Goal: Task Accomplishment & Management: Use online tool/utility

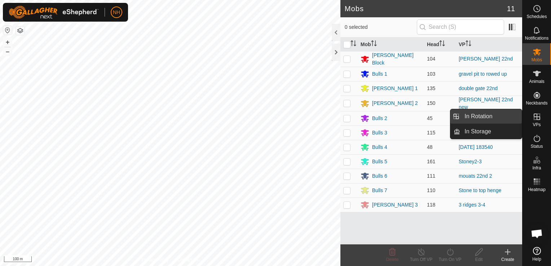
click at [490, 116] on link "In Rotation" at bounding box center [492, 116] width 62 height 14
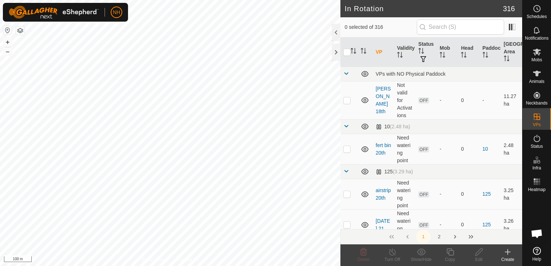
click at [507, 254] on icon at bounding box center [508, 252] width 9 height 9
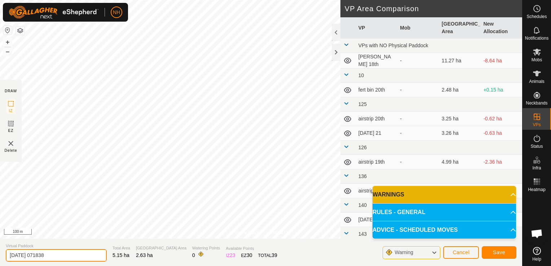
click at [78, 258] on input "[DATE] 071838" at bounding box center [56, 255] width 101 height 13
type input "2"
type input "double gate 23rd"
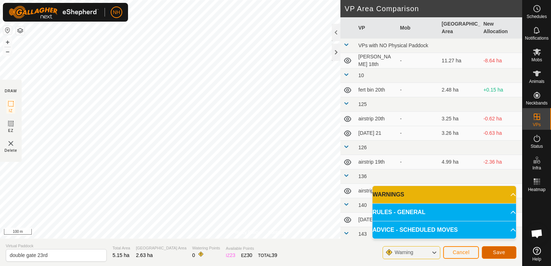
click at [501, 250] on span "Save" at bounding box center [499, 253] width 12 height 6
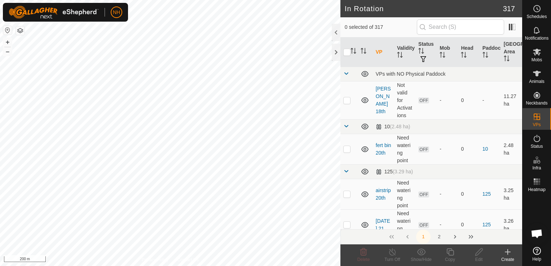
click at [507, 254] on icon at bounding box center [508, 252] width 9 height 9
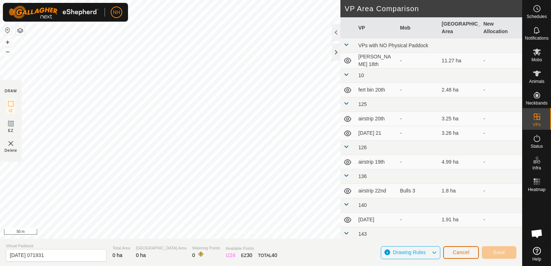
click at [461, 253] on span "Cancel" at bounding box center [461, 253] width 17 height 6
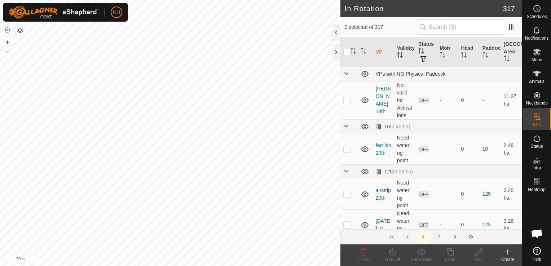
click at [506, 254] on icon at bounding box center [508, 252] width 9 height 9
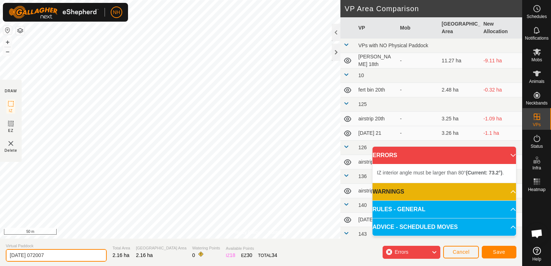
click at [80, 258] on input "[DATE] 072007" at bounding box center [56, 255] width 101 height 13
type input "2"
type input "rowed 23rd"
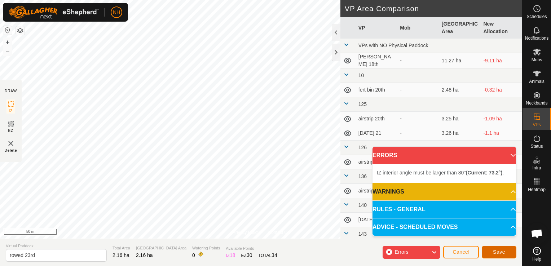
click at [497, 252] on span "Save" at bounding box center [499, 252] width 12 height 6
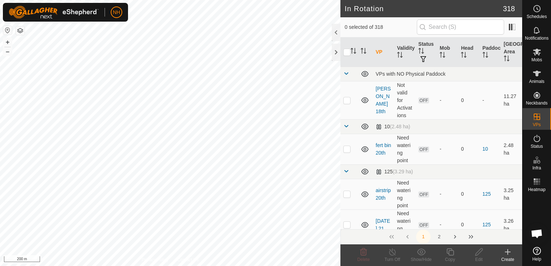
click at [507, 252] on icon at bounding box center [508, 252] width 5 height 0
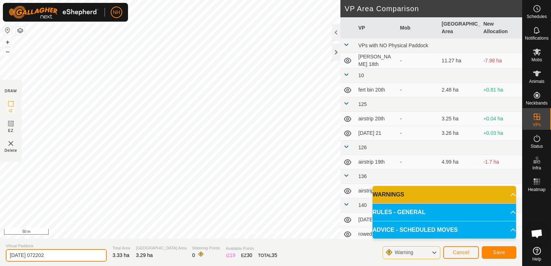
click at [88, 256] on input "[DATE] 072202" at bounding box center [56, 255] width 101 height 13
type input "2"
type input "airstrip 23rd"
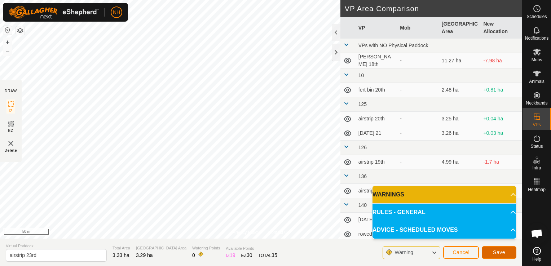
click at [499, 255] on span "Save" at bounding box center [499, 253] width 12 height 6
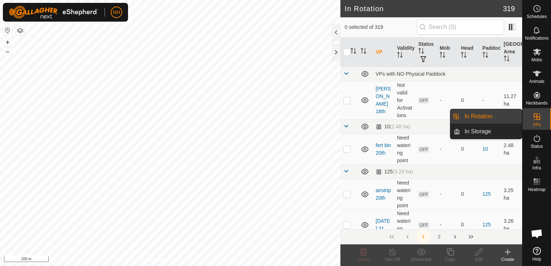
click at [490, 115] on link "In Rotation" at bounding box center [492, 116] width 62 height 14
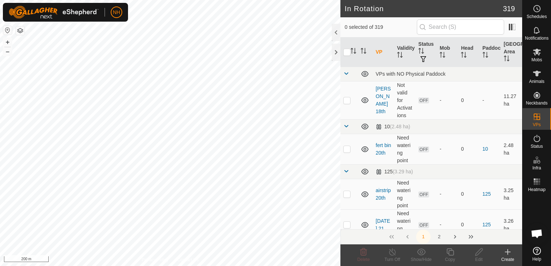
click at [508, 255] on icon at bounding box center [508, 252] width 0 height 5
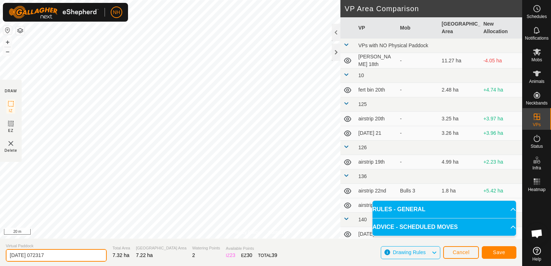
click at [92, 256] on input "[DATE] 072317" at bounding box center [56, 255] width 101 height 13
type input "2"
type input "[PERSON_NAME] 23rd"
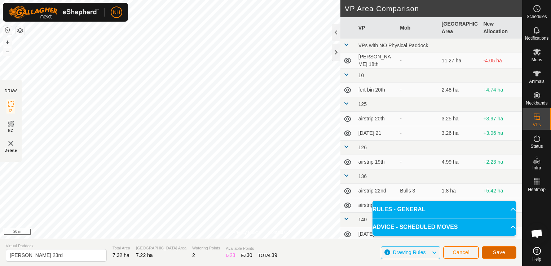
click at [491, 253] on button "Save" at bounding box center [499, 252] width 35 height 13
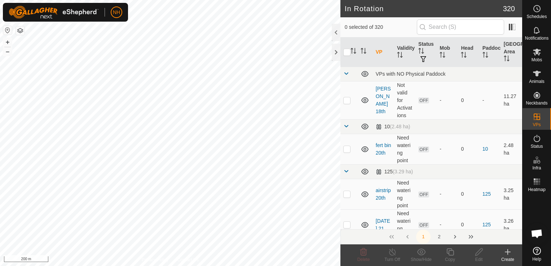
click at [509, 252] on icon at bounding box center [508, 252] width 5 height 0
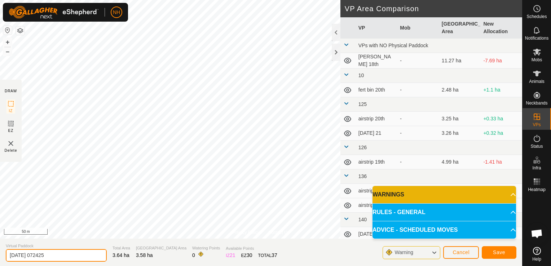
click at [82, 255] on input "[DATE] 072425" at bounding box center [56, 255] width 101 height 13
type input "2"
type input "ians 23rd"
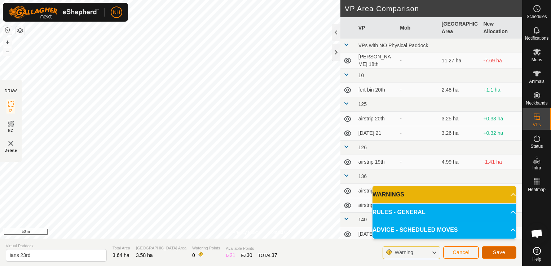
click at [498, 252] on span "Save" at bounding box center [499, 253] width 12 height 6
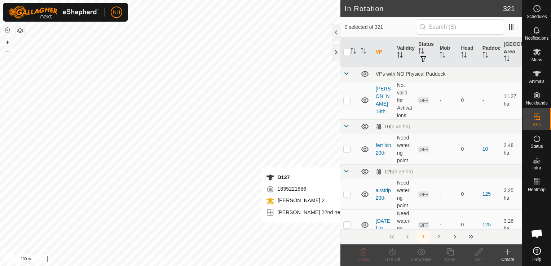
click at [509, 255] on icon at bounding box center [508, 252] width 9 height 9
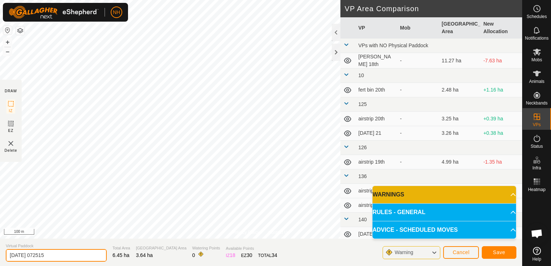
click at [87, 254] on input "[DATE] 072515" at bounding box center [56, 255] width 101 height 13
type input "2"
type input "mouats 23rd"
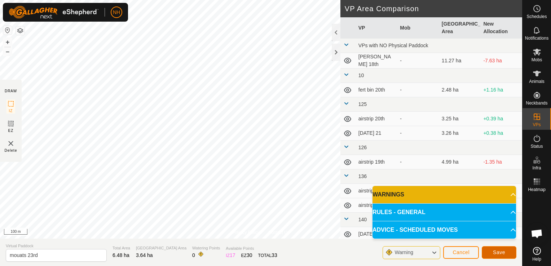
click at [502, 253] on span "Save" at bounding box center [499, 253] width 12 height 6
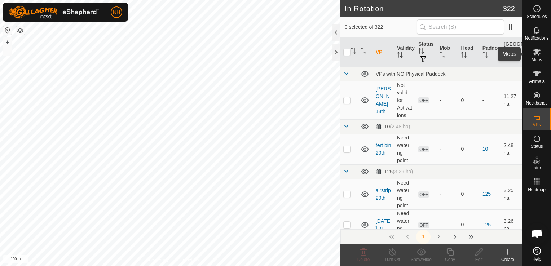
click at [537, 56] on es-mob-svg-icon at bounding box center [537, 52] width 13 height 12
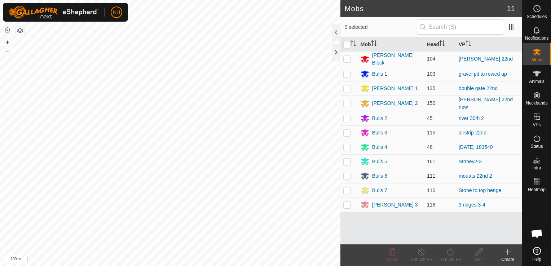
click at [348, 174] on p-checkbox at bounding box center [347, 176] width 7 height 6
checkbox input "true"
click at [449, 252] on icon at bounding box center [450, 252] width 9 height 9
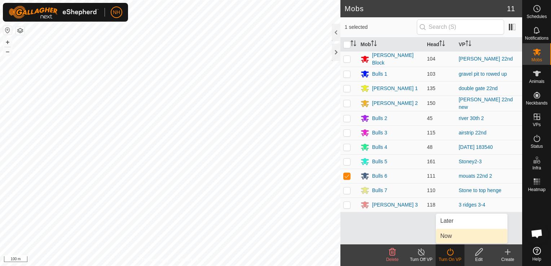
click at [449, 238] on link "Now" at bounding box center [471, 236] width 71 height 14
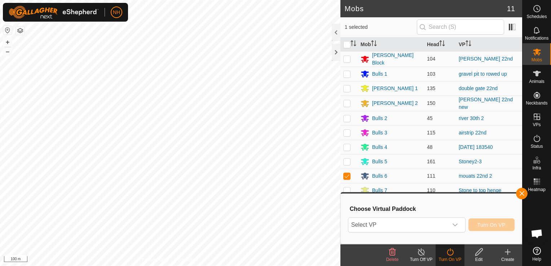
click at [371, 217] on div "Select VP Turn On VP" at bounding box center [431, 225] width 167 height 17
click at [384, 222] on span "Select VP" at bounding box center [399, 225] width 100 height 14
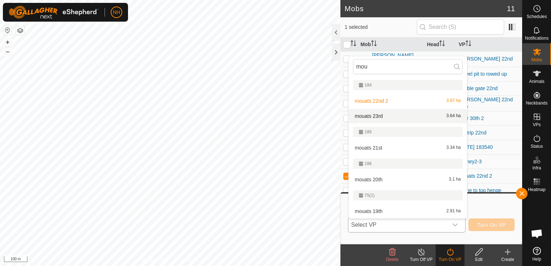
type input "mou"
click at [392, 117] on li "mouats 23rd 3.64 ha" at bounding box center [408, 116] width 118 height 14
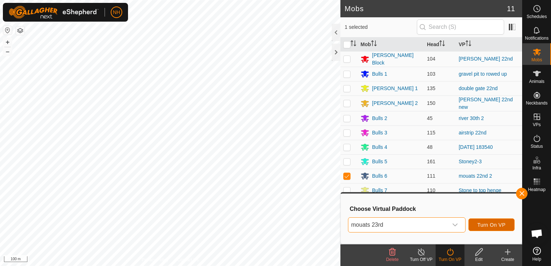
click at [482, 222] on span "Turn On VP" at bounding box center [492, 225] width 28 height 6
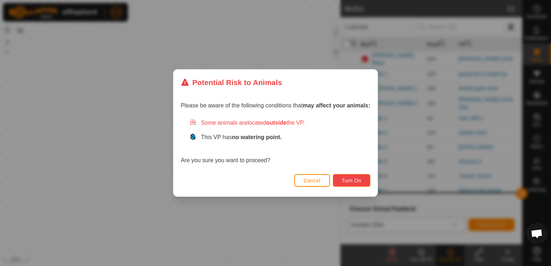
click at [356, 179] on span "Turn On" at bounding box center [351, 181] width 19 height 6
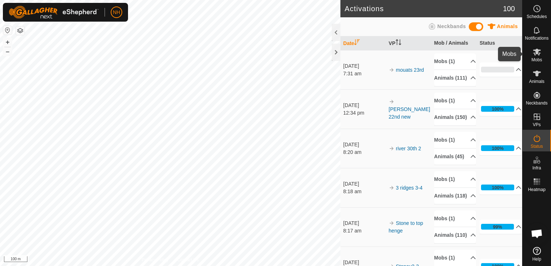
click at [537, 54] on icon at bounding box center [537, 52] width 8 height 7
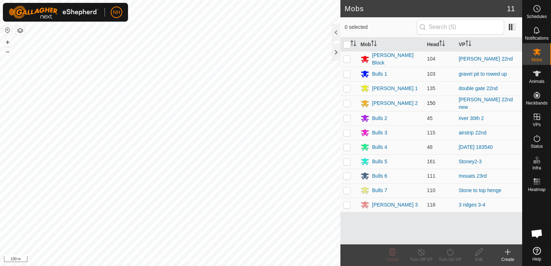
click at [348, 102] on p-checkbox at bounding box center [347, 103] width 7 height 6
checkbox input "true"
click at [447, 250] on icon at bounding box center [450, 252] width 9 height 9
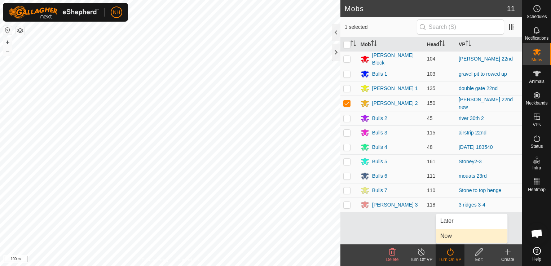
click at [447, 236] on link "Now" at bounding box center [471, 236] width 71 height 14
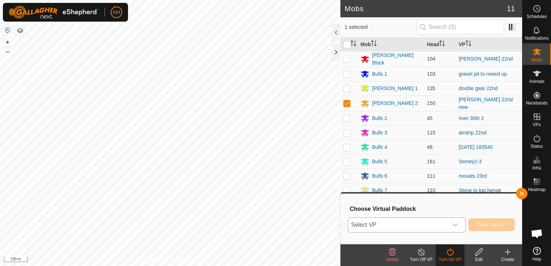
click at [414, 222] on span "Select VP" at bounding box center [399, 225] width 100 height 14
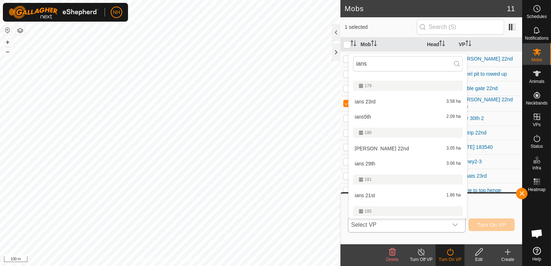
scroll to position [35, 0]
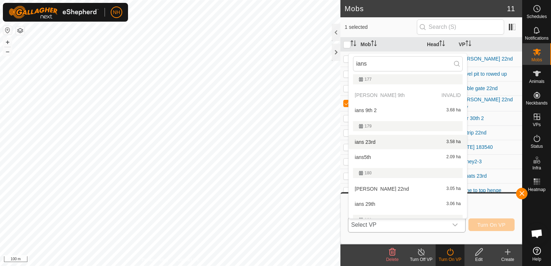
type input "ians"
click at [370, 139] on li "ians 23rd 3.58 ha" at bounding box center [408, 142] width 118 height 14
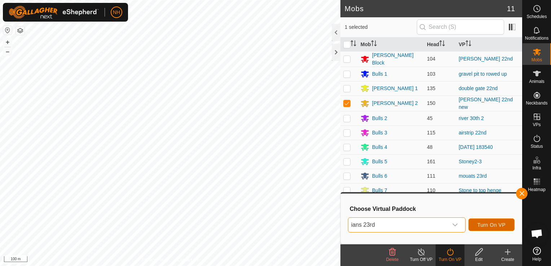
click at [502, 223] on span "Turn On VP" at bounding box center [492, 225] width 28 height 6
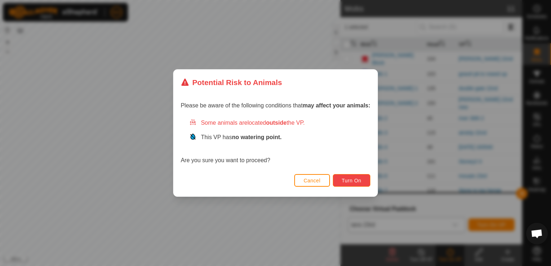
click at [355, 177] on button "Turn On" at bounding box center [352, 180] width 38 height 13
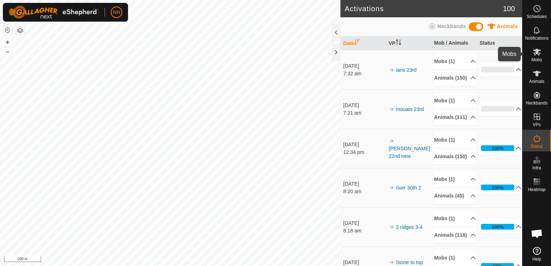
click at [538, 58] on span "Mobs" at bounding box center [537, 60] width 10 height 4
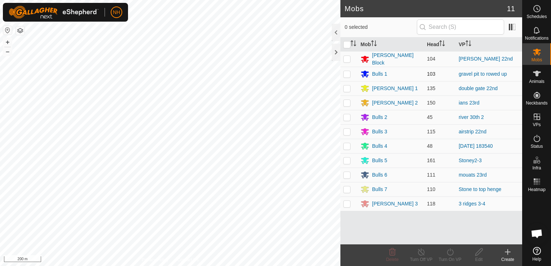
click at [345, 73] on p-checkbox at bounding box center [347, 74] width 7 height 6
checkbox input "true"
click at [449, 254] on icon at bounding box center [450, 252] width 9 height 9
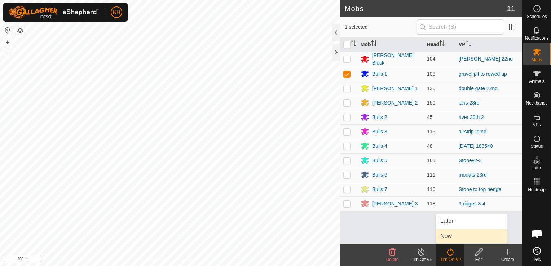
click at [452, 235] on link "Now" at bounding box center [471, 236] width 71 height 14
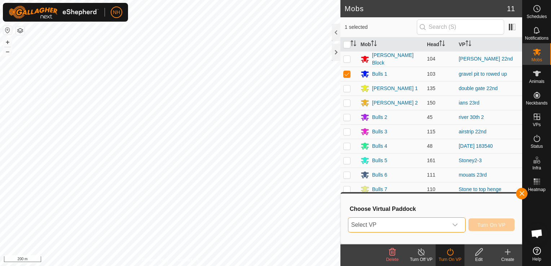
click at [442, 226] on span "Select VP" at bounding box center [399, 225] width 100 height 14
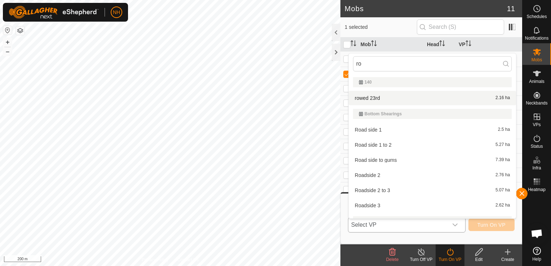
type input "ro"
click at [410, 97] on li "rowed 23rd 2.16 ha" at bounding box center [432, 98] width 167 height 14
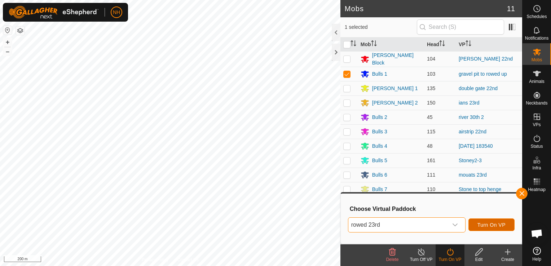
click at [499, 223] on span "Turn On VP" at bounding box center [492, 225] width 28 height 6
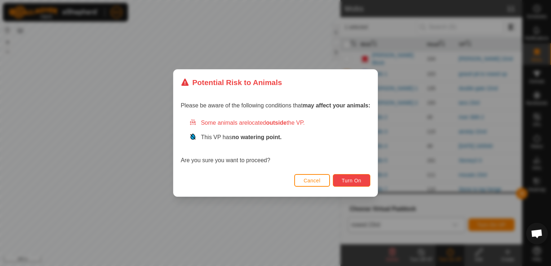
click at [343, 179] on span "Turn On" at bounding box center [351, 181] width 19 height 6
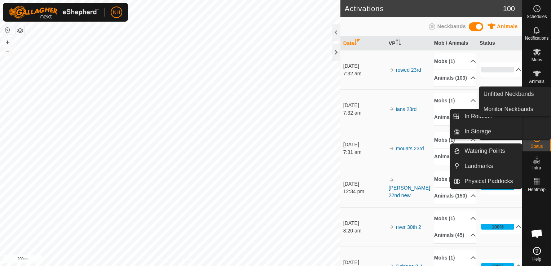
click at [537, 58] on span "Mobs" at bounding box center [537, 60] width 10 height 4
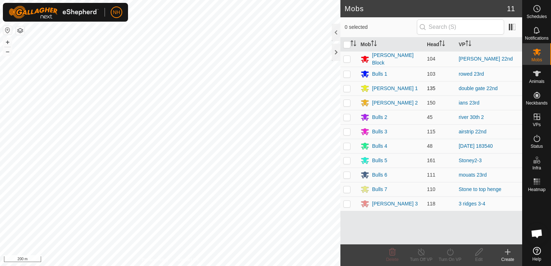
click at [347, 87] on p-checkbox at bounding box center [347, 89] width 7 height 6
checkbox input "true"
click at [450, 252] on icon at bounding box center [450, 252] width 6 height 7
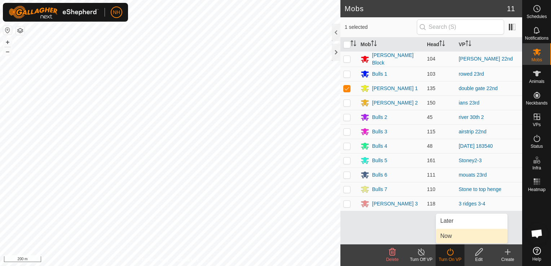
click at [456, 237] on link "Now" at bounding box center [471, 236] width 71 height 14
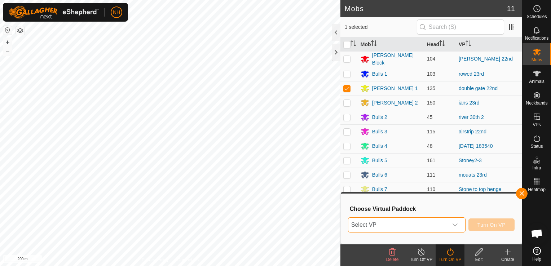
click at [366, 226] on span "Select VP" at bounding box center [399, 225] width 100 height 14
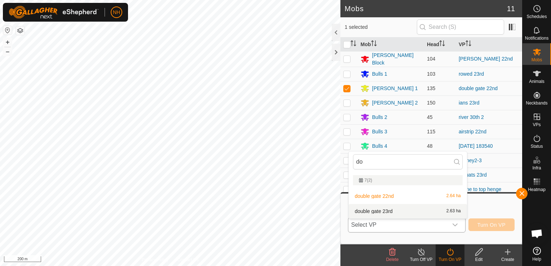
type input "do"
click at [375, 210] on li "double gate 23rd 2.63 ha" at bounding box center [408, 211] width 118 height 14
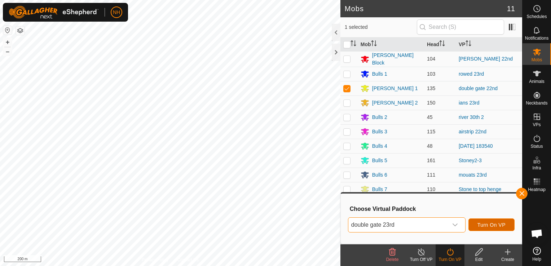
click at [488, 223] on span "Turn On VP" at bounding box center [492, 225] width 28 height 6
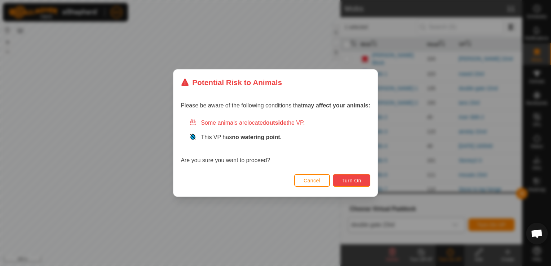
click at [354, 180] on span "Turn On" at bounding box center [351, 181] width 19 height 6
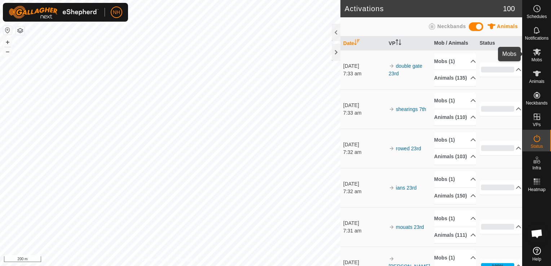
click at [535, 57] on es-mob-svg-icon at bounding box center [537, 52] width 13 height 12
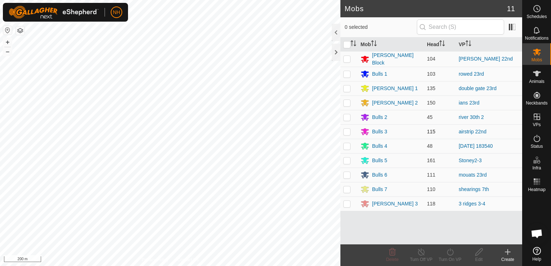
click at [348, 130] on p-checkbox at bounding box center [347, 132] width 7 height 6
checkbox input "true"
click at [450, 256] on icon at bounding box center [450, 252] width 9 height 9
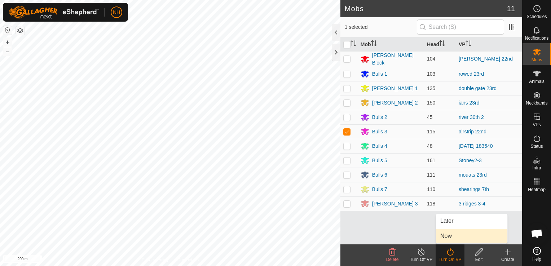
click at [453, 236] on link "Now" at bounding box center [471, 236] width 71 height 14
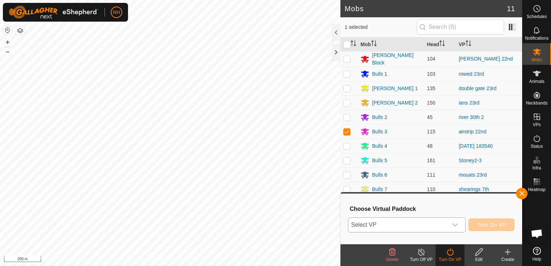
click at [435, 218] on span "Select VP" at bounding box center [399, 225] width 100 height 14
click at [433, 224] on span "Select VP" at bounding box center [399, 225] width 100 height 14
click at [433, 225] on span "Select VP" at bounding box center [399, 225] width 100 height 14
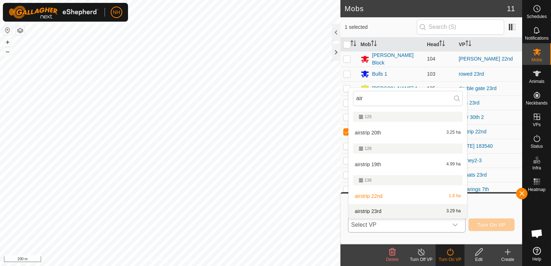
type input "air"
click at [392, 213] on li "airstrip 23rd 3.29 ha" at bounding box center [408, 211] width 118 height 14
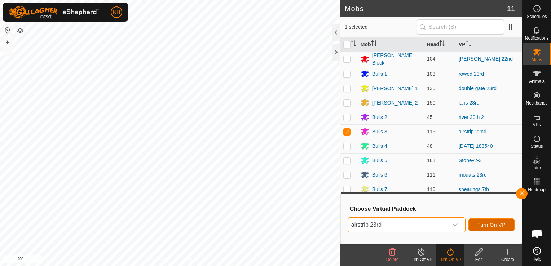
click at [494, 224] on span "Turn On VP" at bounding box center [492, 225] width 28 height 6
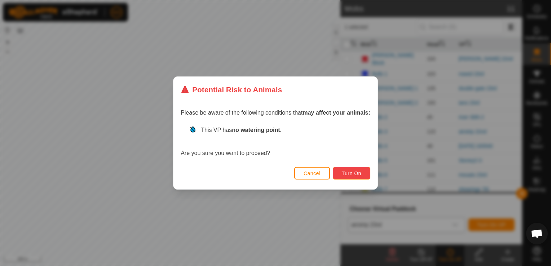
click at [354, 173] on span "Turn On" at bounding box center [351, 174] width 19 height 6
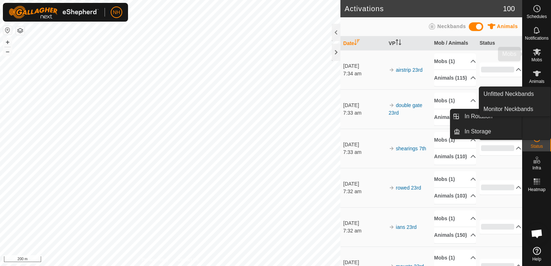
click at [537, 54] on icon at bounding box center [537, 52] width 8 height 7
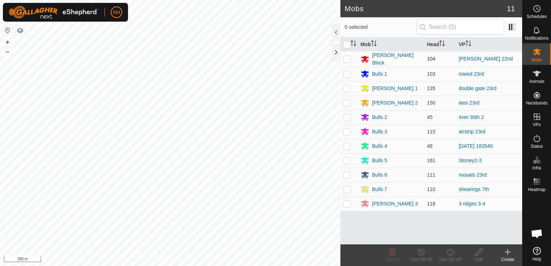
click at [346, 57] on p-checkbox at bounding box center [347, 59] width 7 height 6
checkbox input "true"
click at [449, 253] on icon at bounding box center [450, 252] width 9 height 9
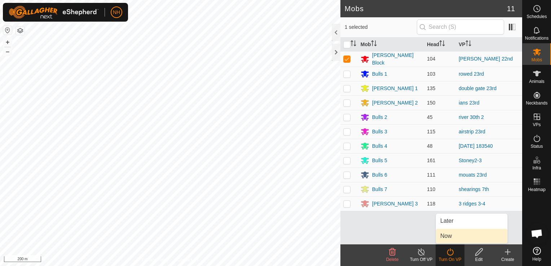
click at [446, 238] on link "Now" at bounding box center [471, 236] width 71 height 14
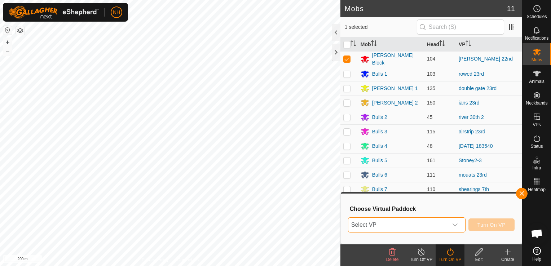
click at [435, 225] on span "Select VP" at bounding box center [399, 225] width 100 height 14
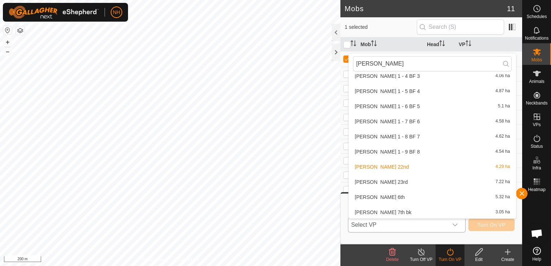
scroll to position [664, 0]
type input "[PERSON_NAME]"
click at [387, 182] on li "moores 23rd 7.22 ha" at bounding box center [432, 181] width 167 height 14
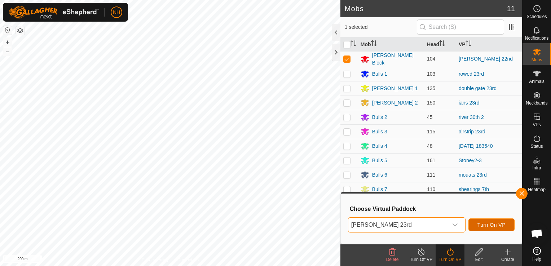
click at [492, 223] on span "Turn On VP" at bounding box center [492, 225] width 28 height 6
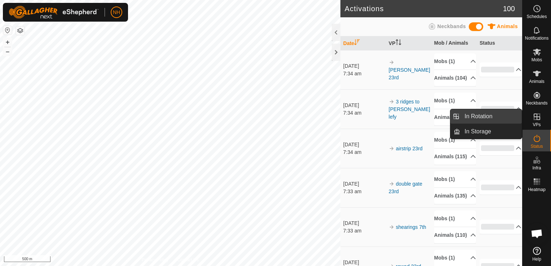
click at [490, 118] on link "In Rotation" at bounding box center [492, 116] width 62 height 14
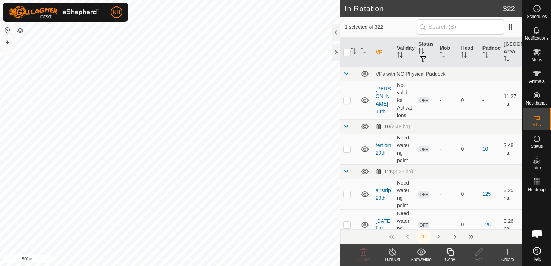
click at [508, 252] on icon at bounding box center [508, 252] width 5 height 0
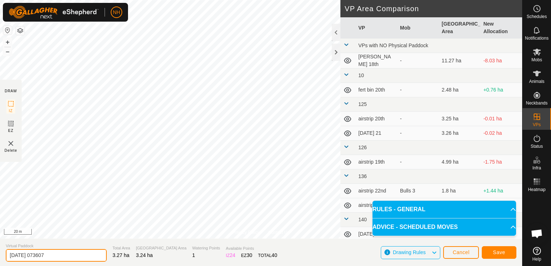
click at [74, 258] on input "2025-09-23 073607" at bounding box center [56, 255] width 101 height 13
type input "2"
type input "moores 23rd bk"
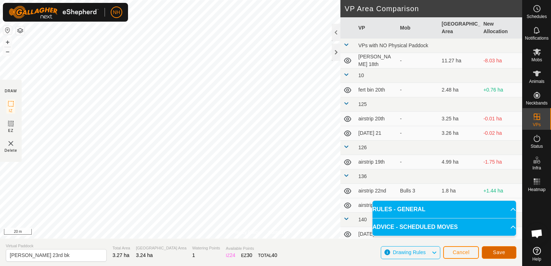
click at [494, 253] on span "Save" at bounding box center [499, 253] width 12 height 6
